Goal: Task Accomplishment & Management: Use online tool/utility

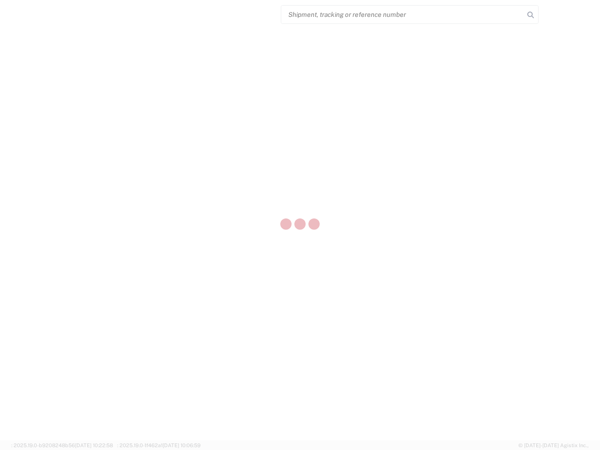
select select "US"
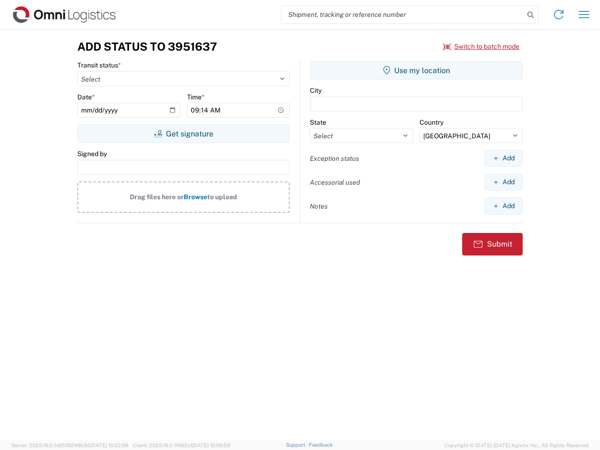
click at [403, 15] on input "search" at bounding box center [402, 15] width 243 height 18
click at [531, 15] on icon at bounding box center [530, 14] width 13 height 13
click at [559, 15] on icon at bounding box center [558, 14] width 15 height 15
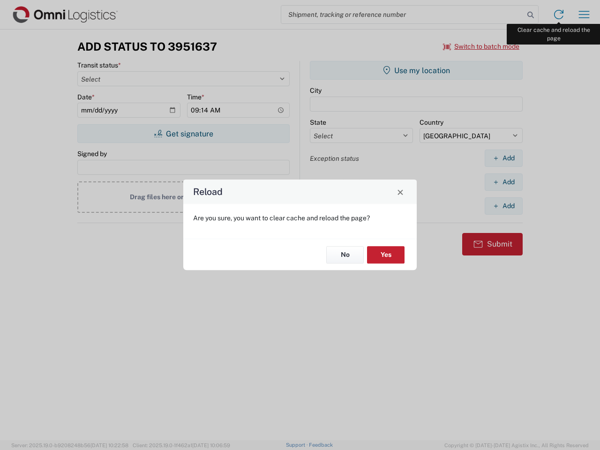
click at [584, 15] on div "Reload Are you sure, you want to clear cache and reload the page? No Yes" at bounding box center [300, 225] width 600 height 450
click at [481, 46] on div "Reload Are you sure, you want to clear cache and reload the page? No Yes" at bounding box center [300, 225] width 600 height 450
click at [183, 134] on div "Reload Are you sure, you want to clear cache and reload the page? No Yes" at bounding box center [300, 225] width 600 height 450
click at [416, 70] on div "Reload Are you sure, you want to clear cache and reload the page? No Yes" at bounding box center [300, 225] width 600 height 450
click at [503, 158] on div "Reload Are you sure, you want to clear cache and reload the page? No Yes" at bounding box center [300, 225] width 600 height 450
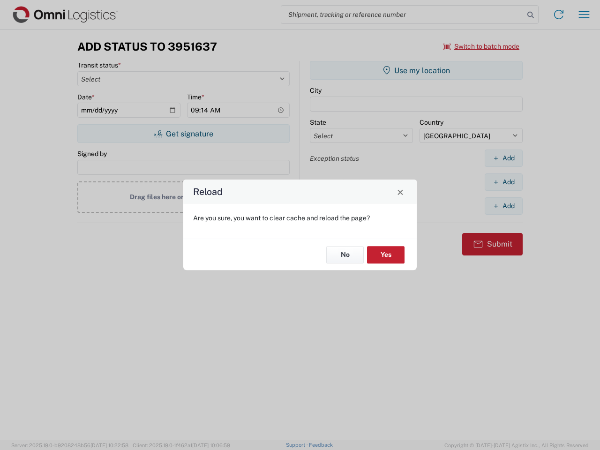
click at [503, 182] on div "Reload Are you sure, you want to clear cache and reload the page? No Yes" at bounding box center [300, 225] width 600 height 450
click at [503, 206] on div "Reload Are you sure, you want to clear cache and reload the page? No Yes" at bounding box center [300, 225] width 600 height 450
